Goal: Navigation & Orientation: Find specific page/section

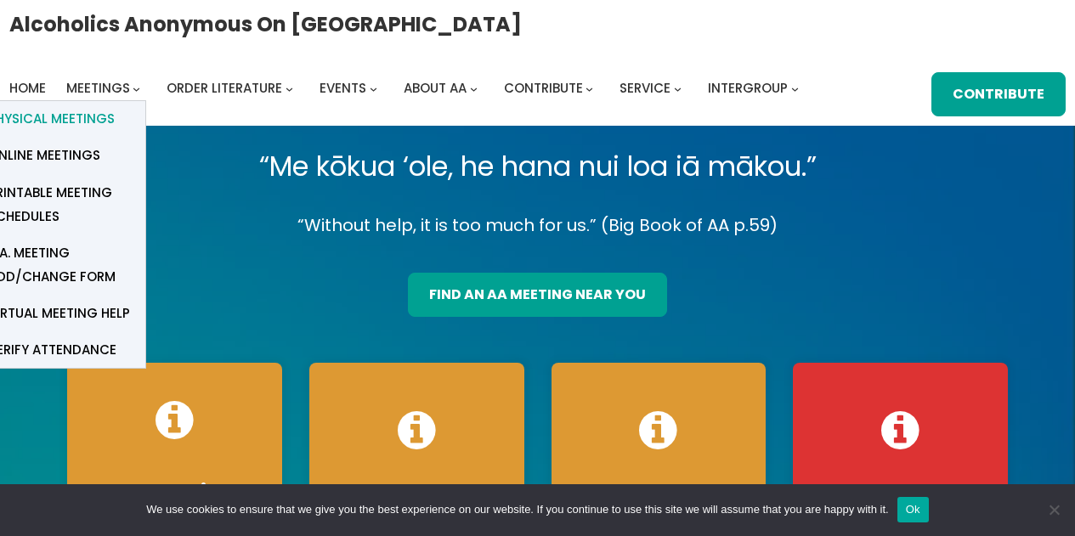
click at [75, 113] on span "Physical Meetings" at bounding box center [51, 119] width 127 height 24
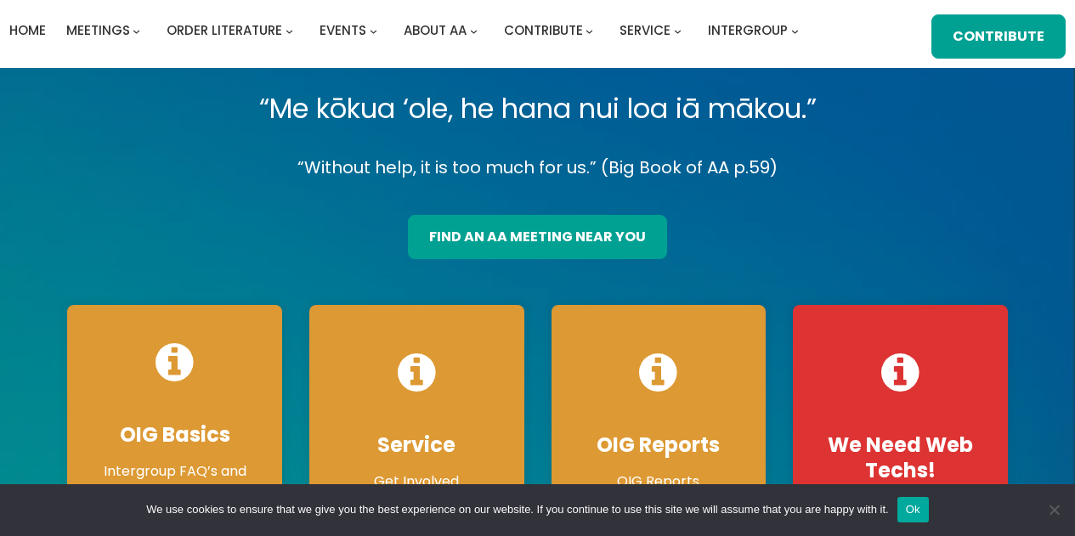
scroll to position [50, 0]
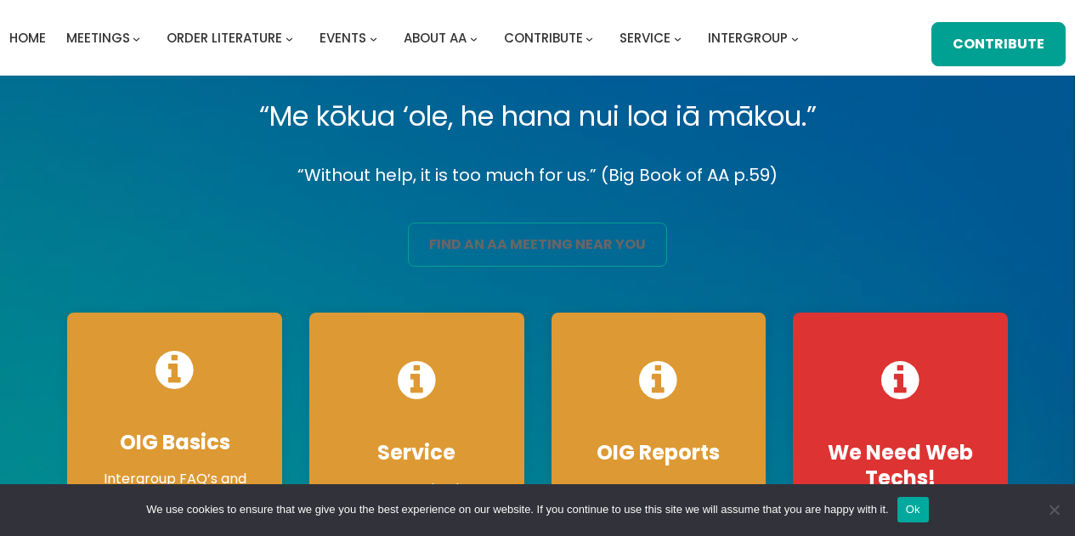
click at [619, 253] on link "find an aa meeting near you" at bounding box center [537, 245] width 259 height 44
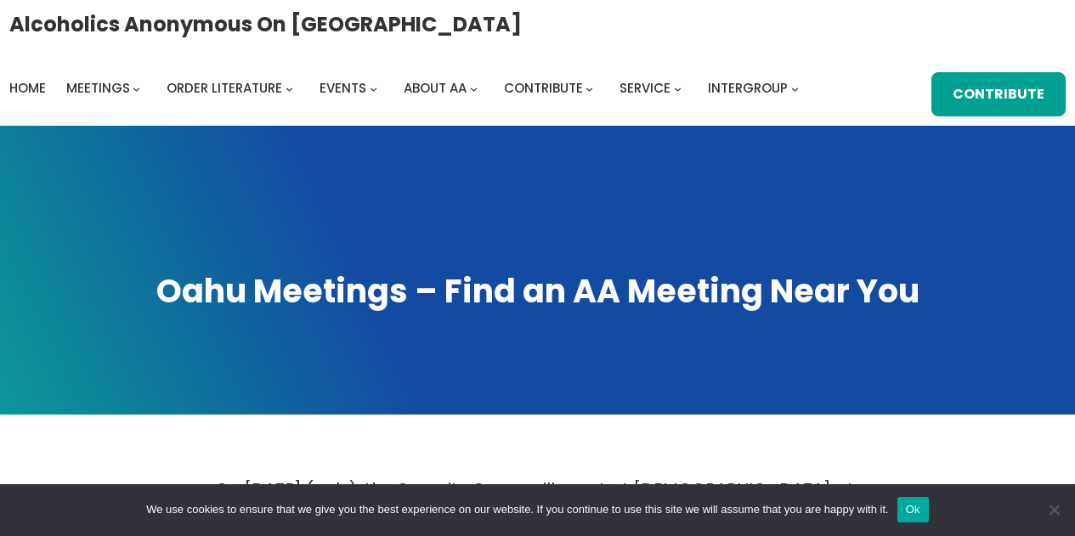
click at [918, 503] on button "Ok" at bounding box center [913, 509] width 31 height 25
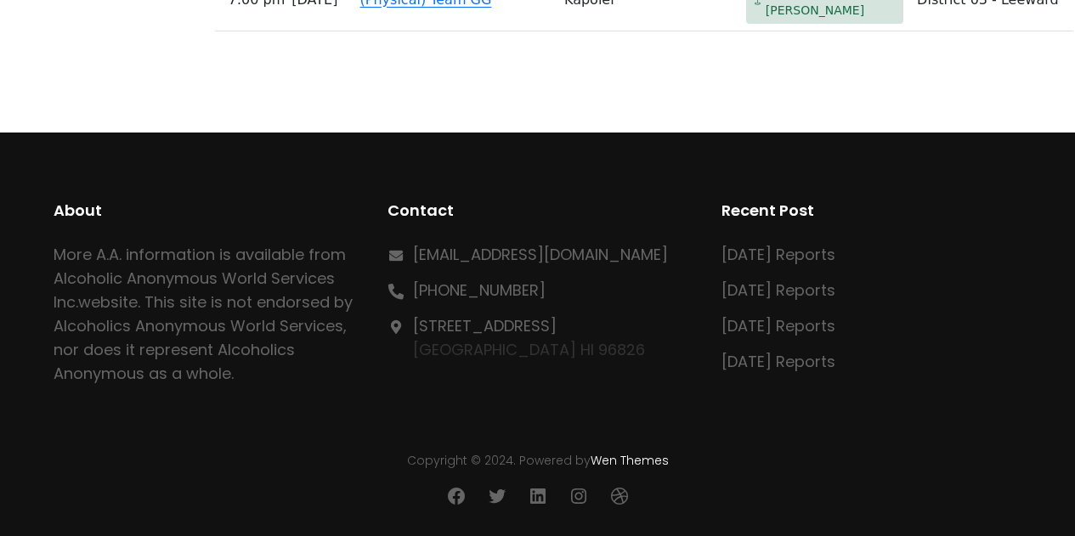
scroll to position [13541, 0]
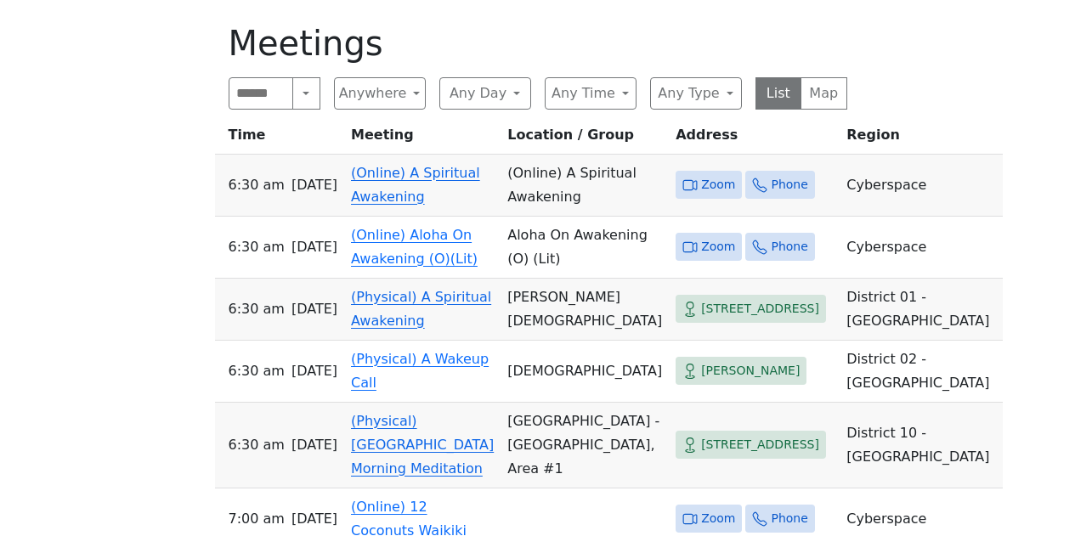
scroll to position [739, 0]
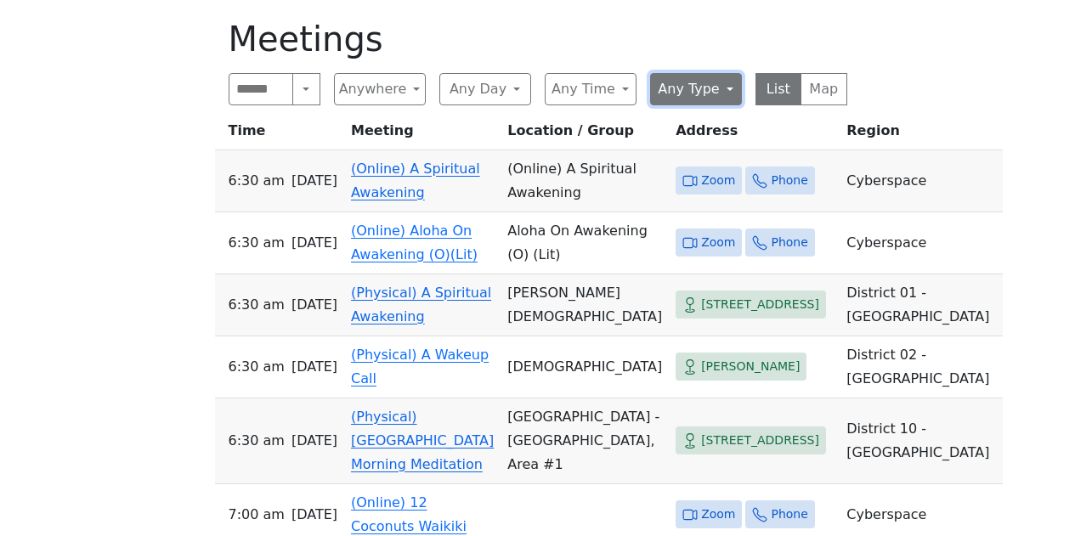
click at [724, 94] on button "Any Type" at bounding box center [696, 89] width 92 height 32
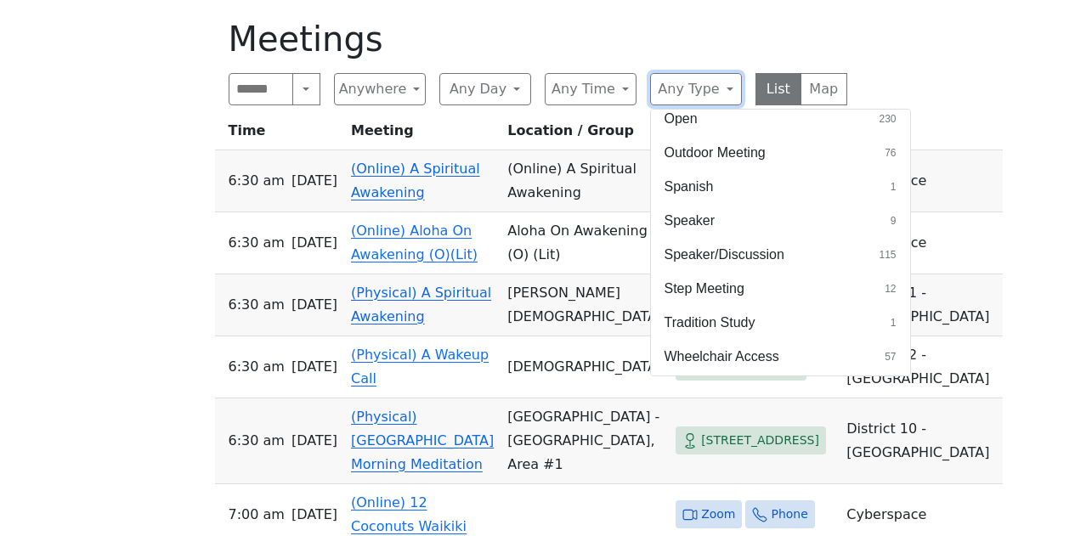
scroll to position [742, 0]
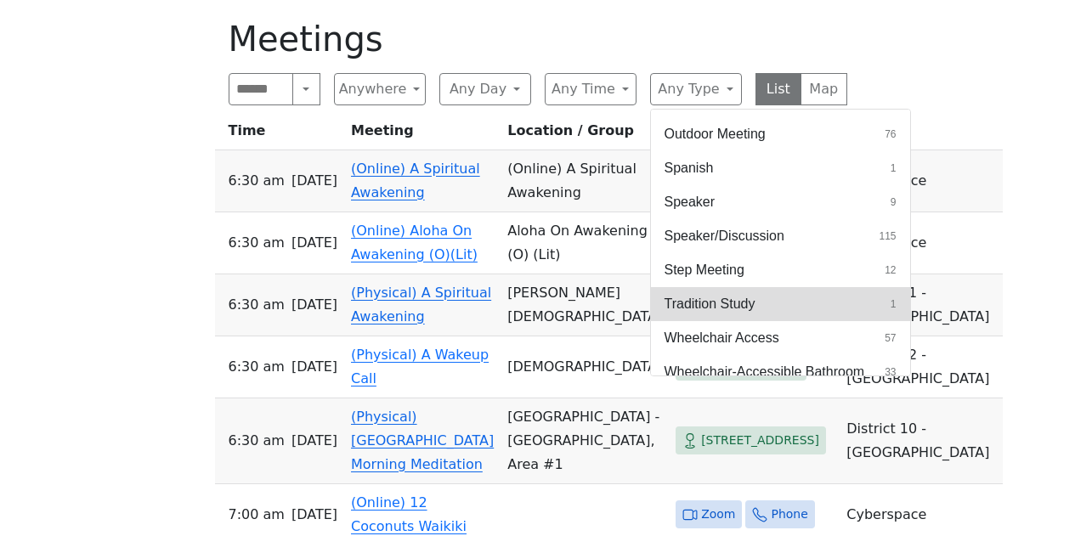
click at [804, 311] on button "Tradition Study 1" at bounding box center [780, 304] width 259 height 34
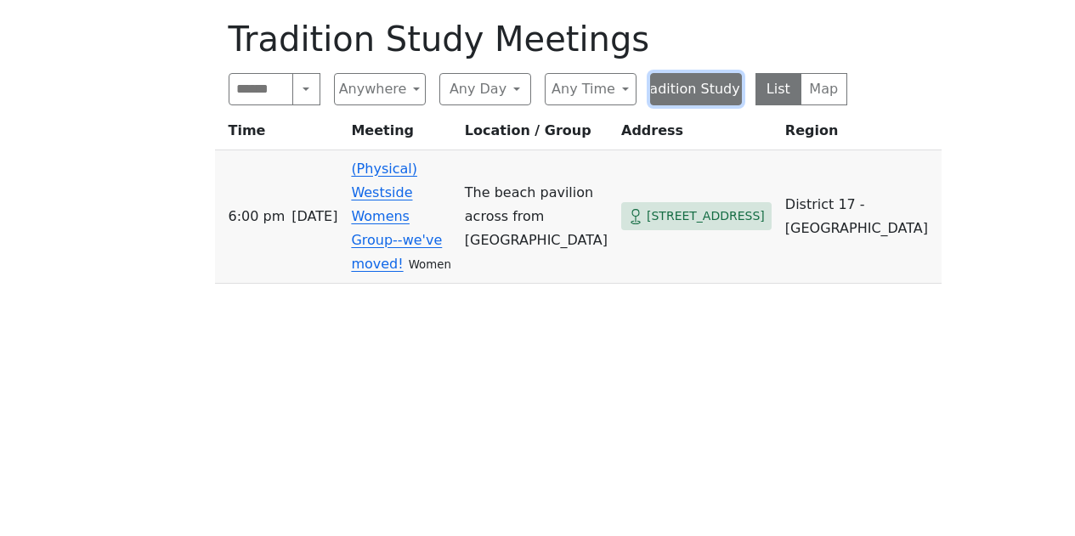
click at [718, 86] on button "Tradition Study" at bounding box center [696, 89] width 92 height 32
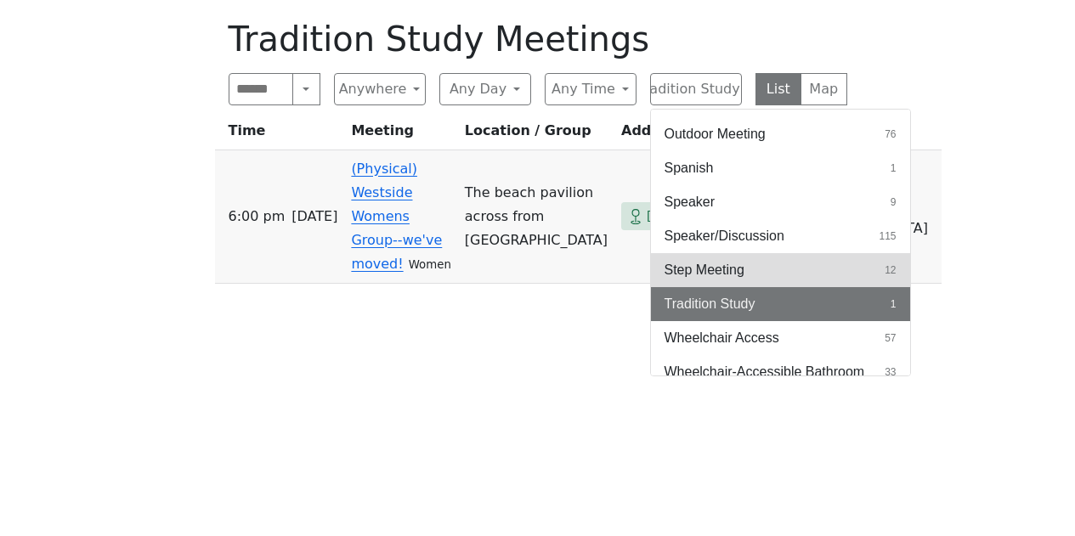
click at [761, 266] on button "Step Meeting 12" at bounding box center [780, 270] width 259 height 34
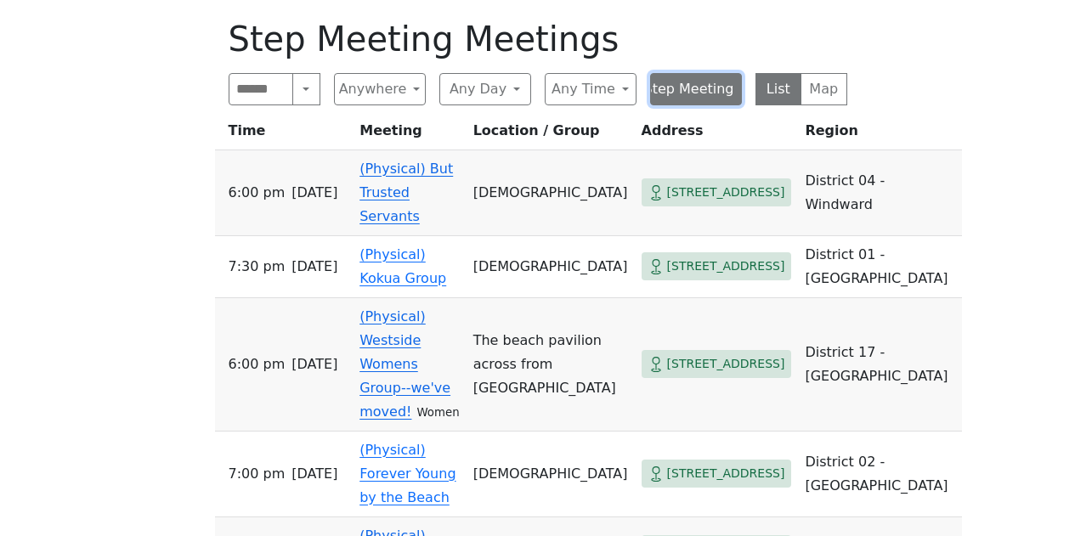
click at [662, 99] on button "Step Meeting" at bounding box center [696, 89] width 92 height 32
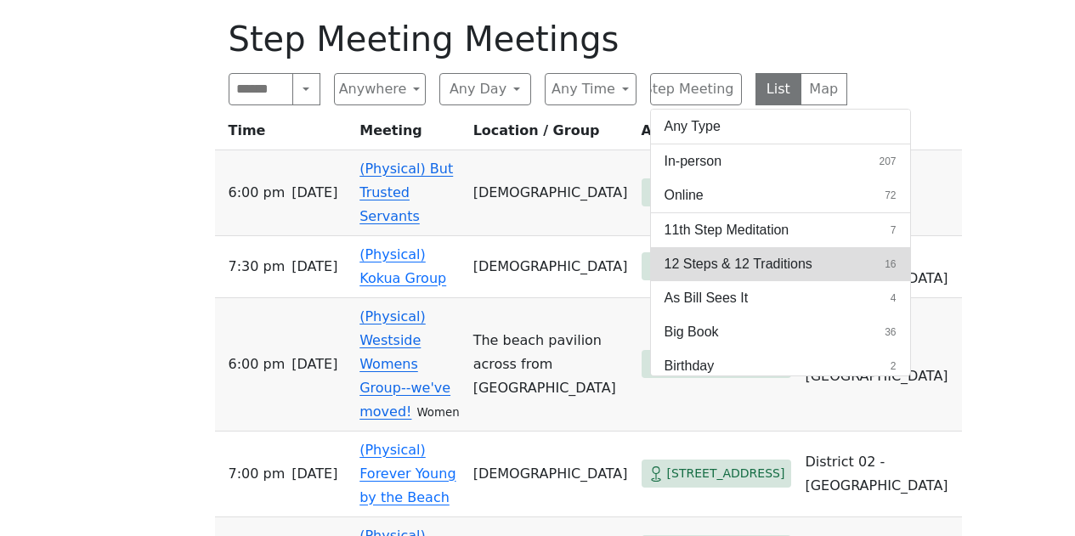
click at [796, 255] on span "12 Steps & 12 Traditions" at bounding box center [739, 264] width 148 height 20
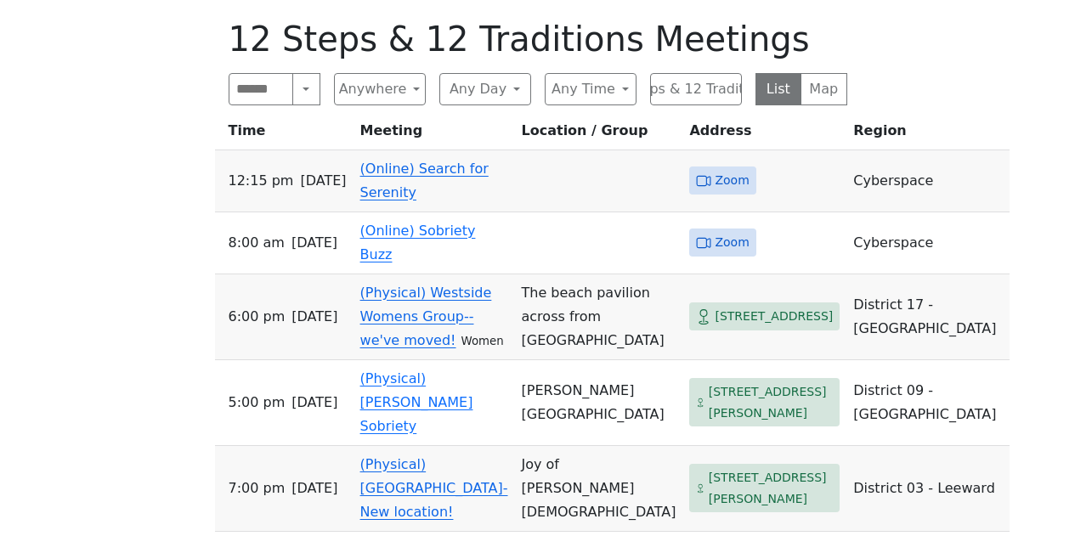
drag, startPoint x: 1074, startPoint y: 228, endPoint x: 1062, endPoint y: 252, distance: 27.0
click at [1062, 252] on div "Alcoholics Anonymous on Oahu Home Meetings Physical Meetings Online Meetings Pr…" at bounding box center [537, 341] width 1075 height 2160
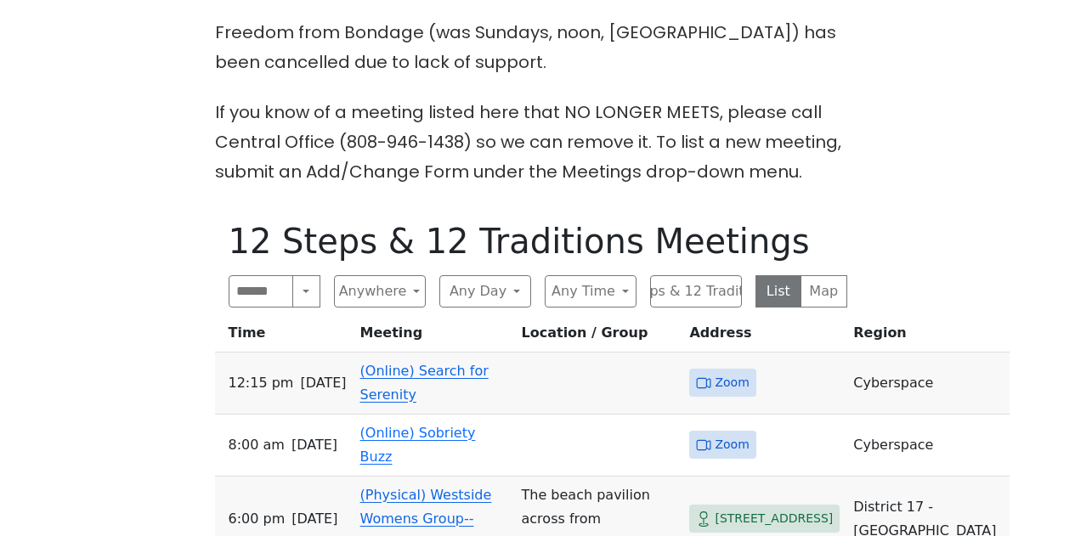
scroll to position [539, 0]
